Goal: Find specific page/section

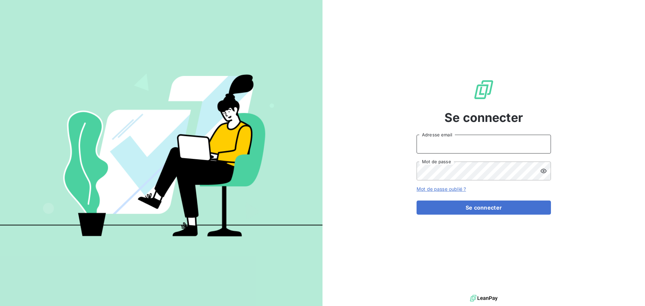
click at [429, 143] on input "Adresse email" at bounding box center [483, 144] width 134 height 19
type input "[EMAIL_ADDRESS][DOMAIN_NAME]"
click at [416, 200] on button "Se connecter" at bounding box center [483, 207] width 134 height 14
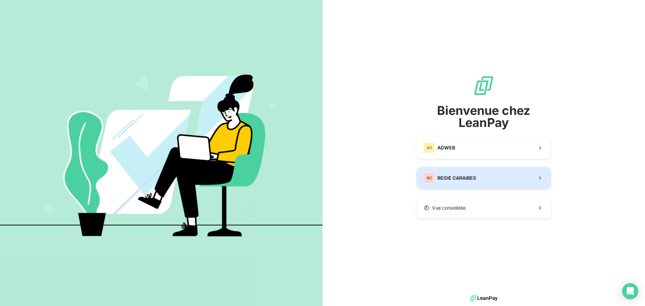
click at [458, 185] on button "RC REGIE CARAIBES" at bounding box center [483, 178] width 134 height 22
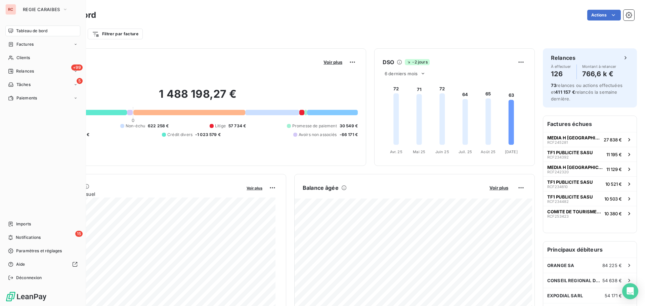
click at [10, 9] on div "RC" at bounding box center [10, 9] width 11 height 11
click at [33, 7] on span "REGIE CARAIBES" at bounding box center [41, 9] width 37 height 5
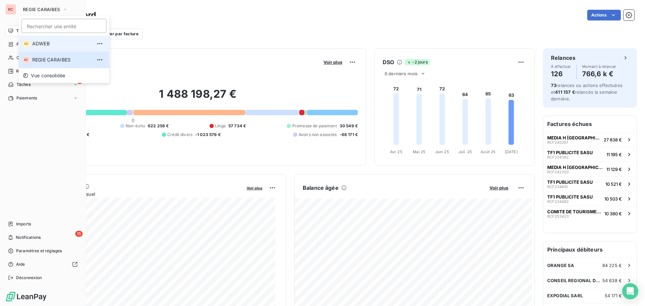
click at [44, 43] on span "ADWEB" at bounding box center [61, 43] width 59 height 7
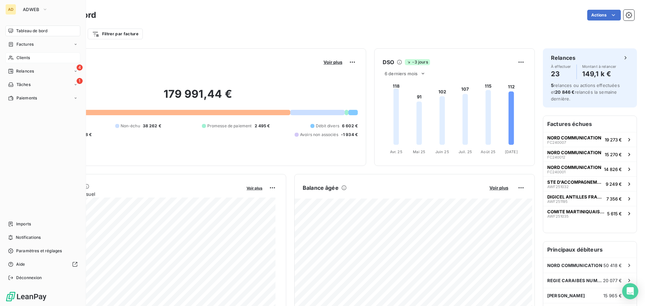
click at [18, 57] on span "Clients" at bounding box center [22, 58] width 13 height 6
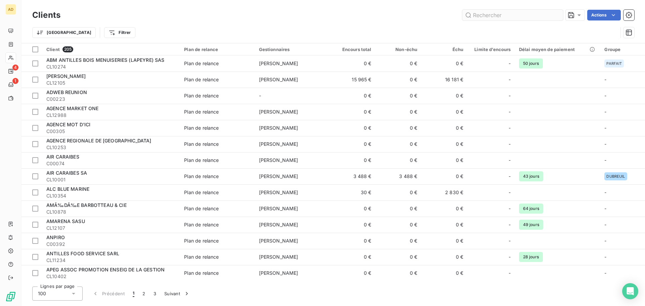
click at [484, 17] on input "text" at bounding box center [512, 15] width 101 height 11
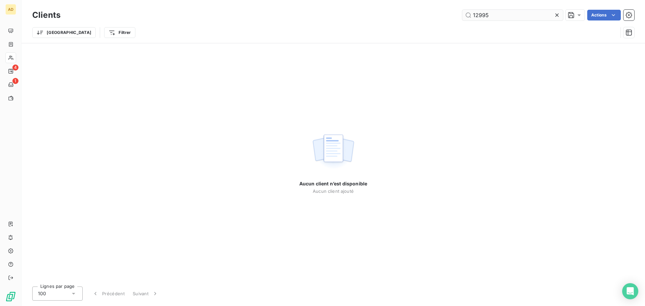
click at [484, 17] on input "12995" at bounding box center [512, 15] width 101 height 11
type input "12985"
click at [249, 33] on div "Trier Filtrer" at bounding box center [324, 32] width 585 height 13
click at [556, 14] on icon at bounding box center [556, 14] width 3 height 3
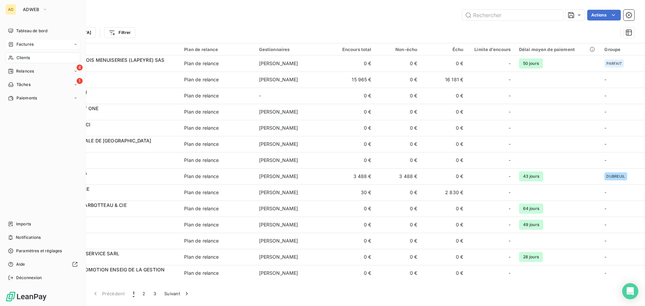
click at [11, 45] on icon at bounding box center [11, 44] width 6 height 5
click at [26, 58] on span "Factures" at bounding box center [24, 58] width 17 height 6
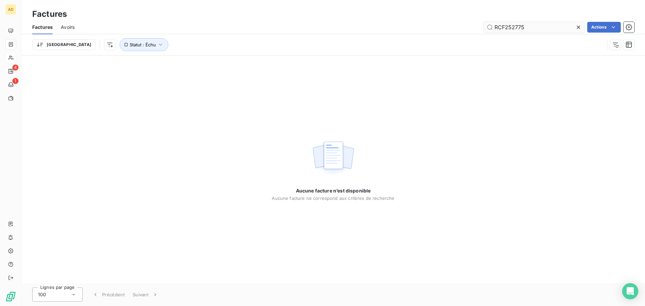
drag, startPoint x: 528, startPoint y: 27, endPoint x: 504, endPoint y: 31, distance: 24.3
click at [504, 31] on input "RCF252775" at bounding box center [534, 27] width 101 height 11
type input "RCF253024"
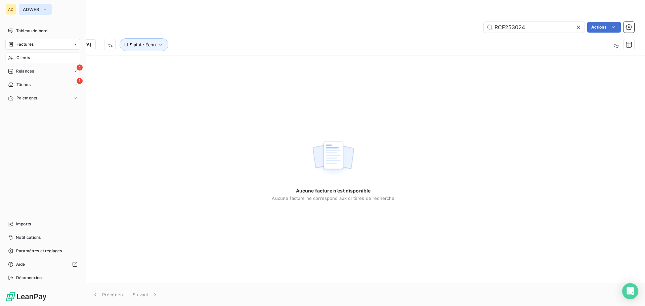
click at [40, 9] on button "ADWEB" at bounding box center [35, 9] width 33 height 11
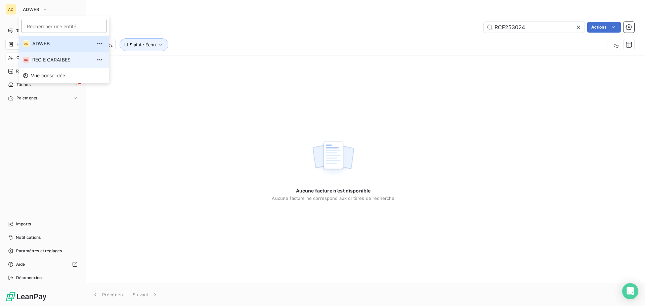
click at [47, 59] on span "REGIE CARAIBES" at bounding box center [61, 59] width 59 height 7
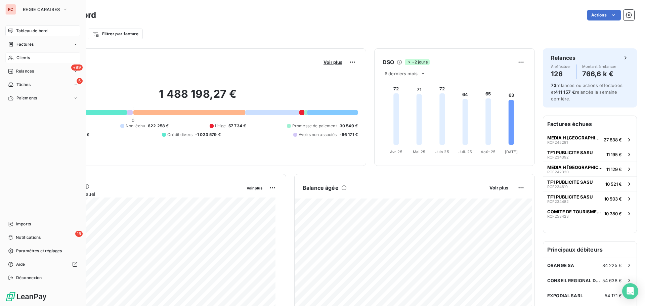
click at [13, 59] on icon at bounding box center [11, 57] width 6 height 5
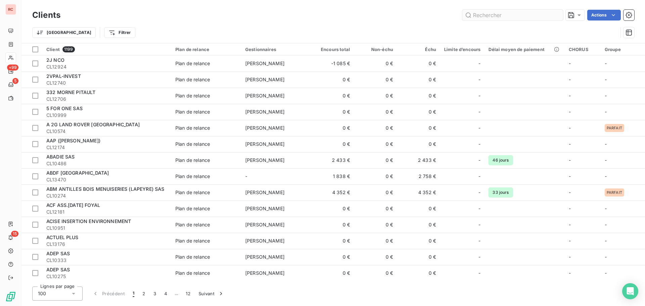
click at [513, 16] on input "text" at bounding box center [512, 15] width 101 height 11
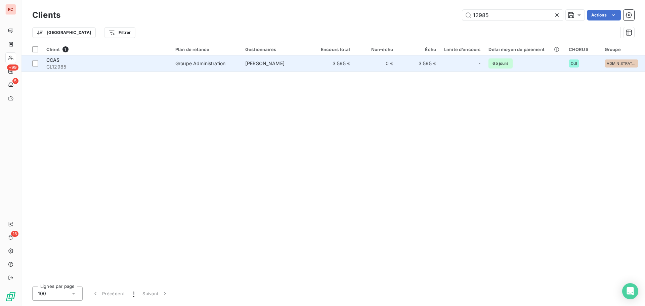
type input "12985"
click at [309, 65] on td "[PERSON_NAME]" at bounding box center [276, 63] width 70 height 16
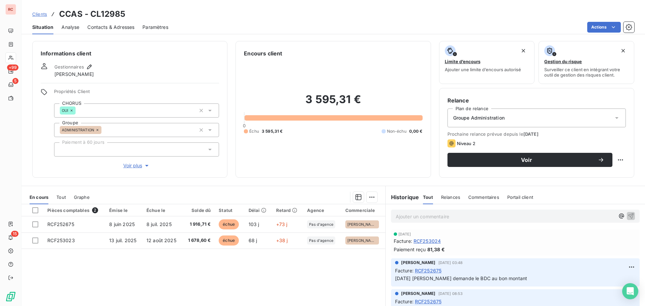
click at [61, 198] on span "Tout" at bounding box center [60, 196] width 9 height 5
